Goal: Task Accomplishment & Management: Manage account settings

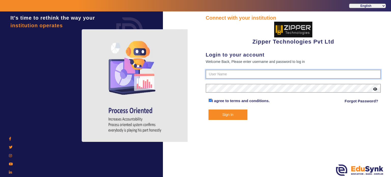
type input "1008790000"
click at [225, 115] on button "Sign In" at bounding box center [227, 114] width 39 height 10
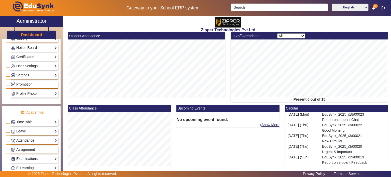
scroll to position [127, 0]
click at [40, 74] on link "Settings" at bounding box center [34, 75] width 46 height 6
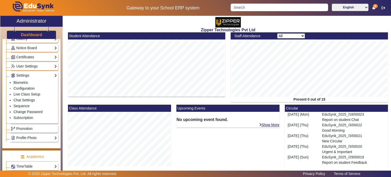
click at [26, 86] on link "Configuration" at bounding box center [23, 88] width 21 height 4
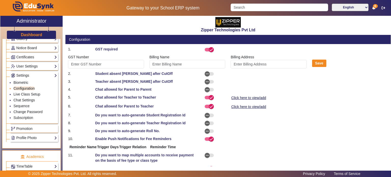
type input "Z3455"
type input "[PERSON_NAME]"
select select "BeforeDueDate"
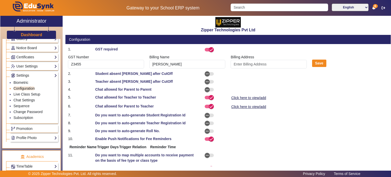
select select "OnDueDate"
select select "AfterDueDate"
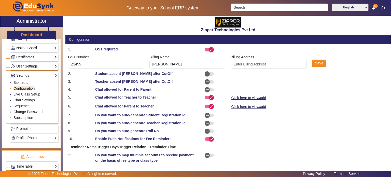
select select "AfterDueDate"
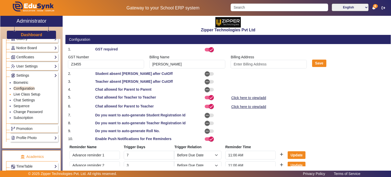
click at [30, 92] on link "Live Class Setup" at bounding box center [26, 94] width 27 height 4
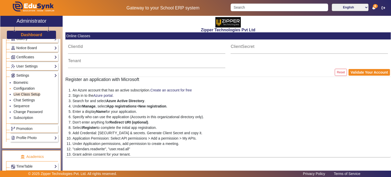
click at [30, 86] on link "Configuration" at bounding box center [23, 88] width 21 height 4
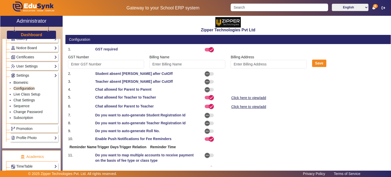
type input "Z3455"
type input "[PERSON_NAME]"
select select "BeforeDueDate"
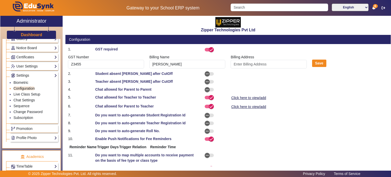
select select "OnDueDate"
select select "AfterDueDate"
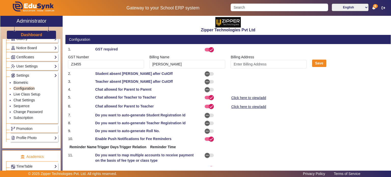
select select "AfterDueDate"
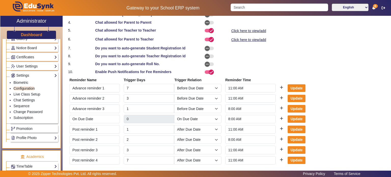
scroll to position [109, 0]
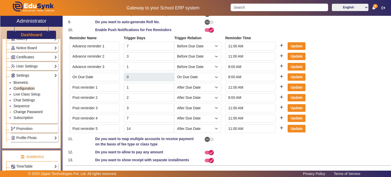
click at [31, 112] on link "Change Password" at bounding box center [27, 112] width 29 height 4
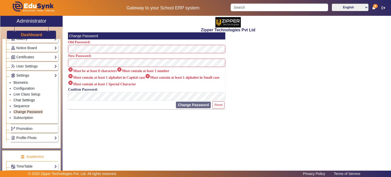
click at [24, 98] on link "Chat Settings" at bounding box center [23, 100] width 21 height 4
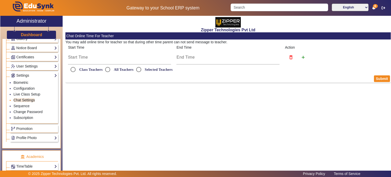
radio input "true"
click at [27, 93] on link "Live Class Setup" at bounding box center [26, 94] width 27 height 4
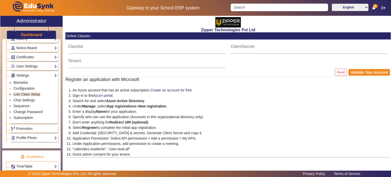
click at [27, 89] on li "Configuration" at bounding box center [34, 89] width 43 height 6
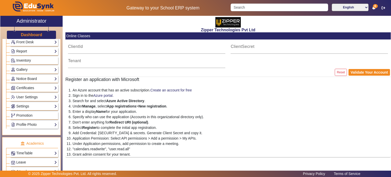
scroll to position [100, 0]
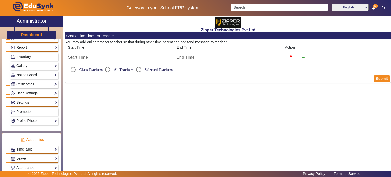
radio input "true"
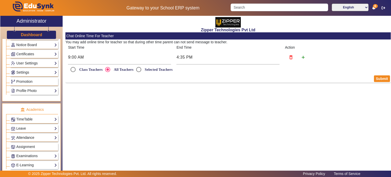
scroll to position [171, 0]
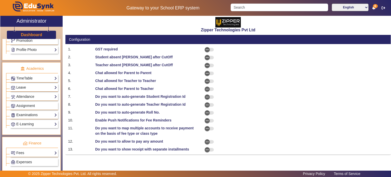
select select "BeforeDueDate"
select select "OnDueDate"
select select "AfterDueDate"
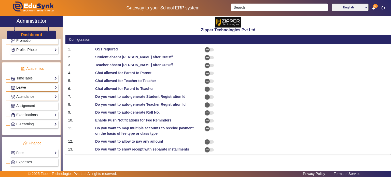
select select "AfterDueDate"
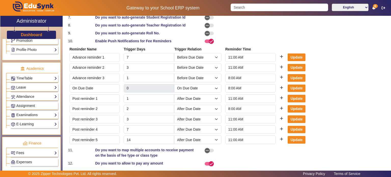
scroll to position [109, 0]
